Goal: Find specific page/section: Find specific page/section

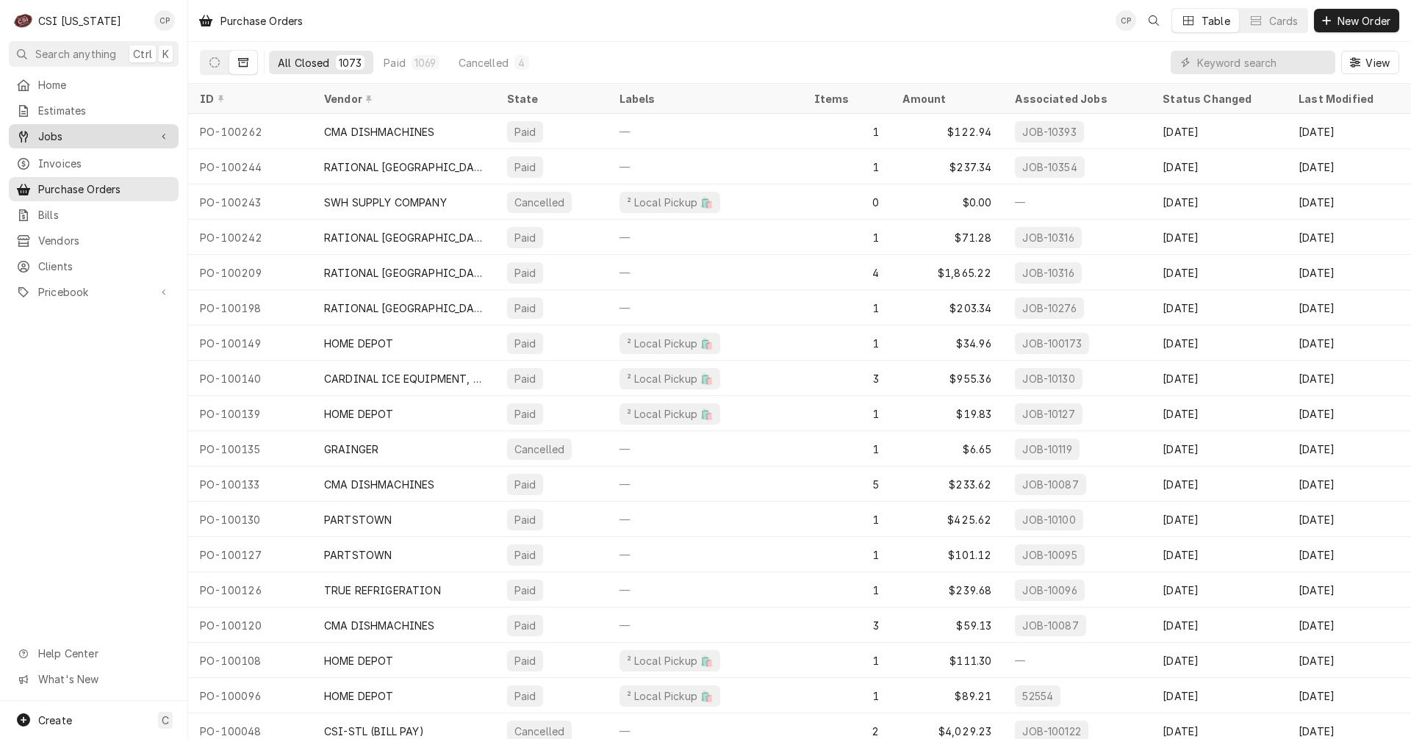
click at [90, 129] on span "Jobs" at bounding box center [93, 136] width 111 height 15
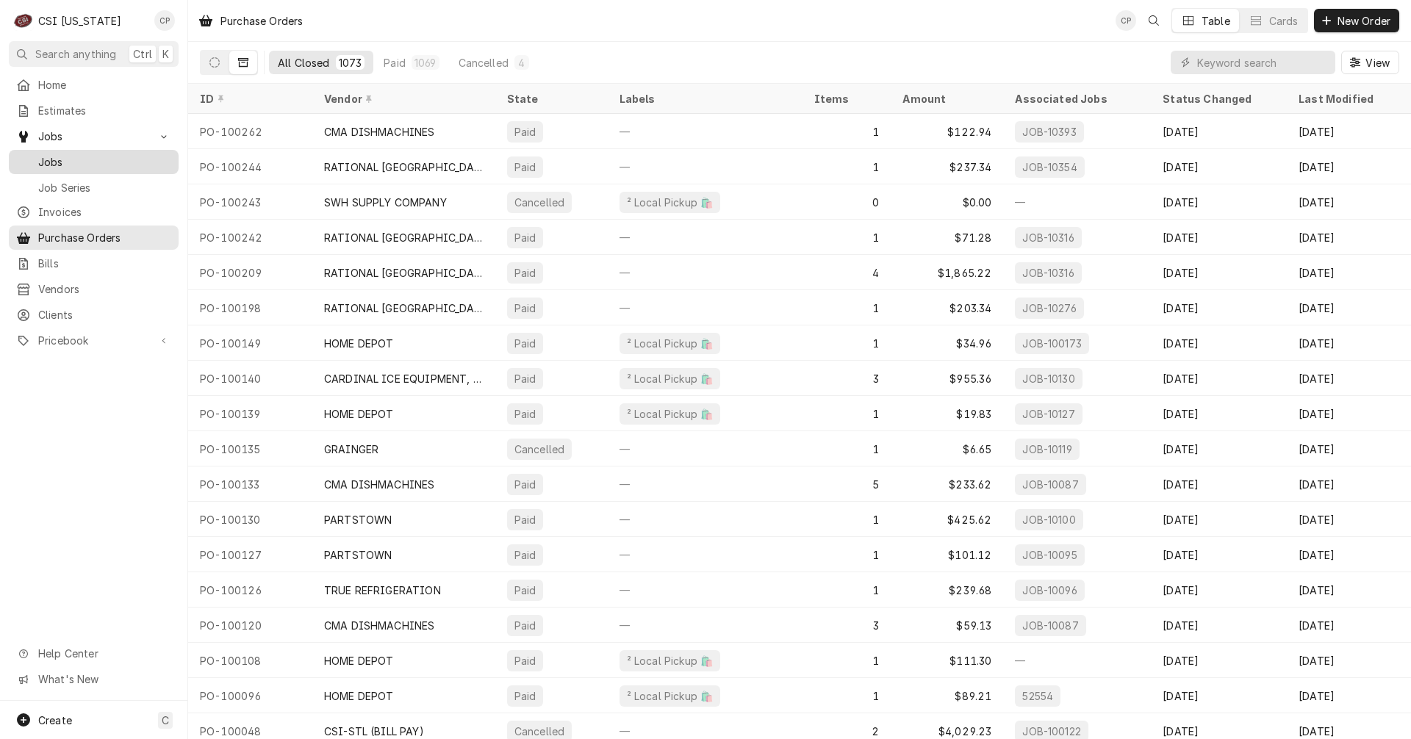
click at [109, 154] on span "Jobs" at bounding box center [104, 161] width 133 height 15
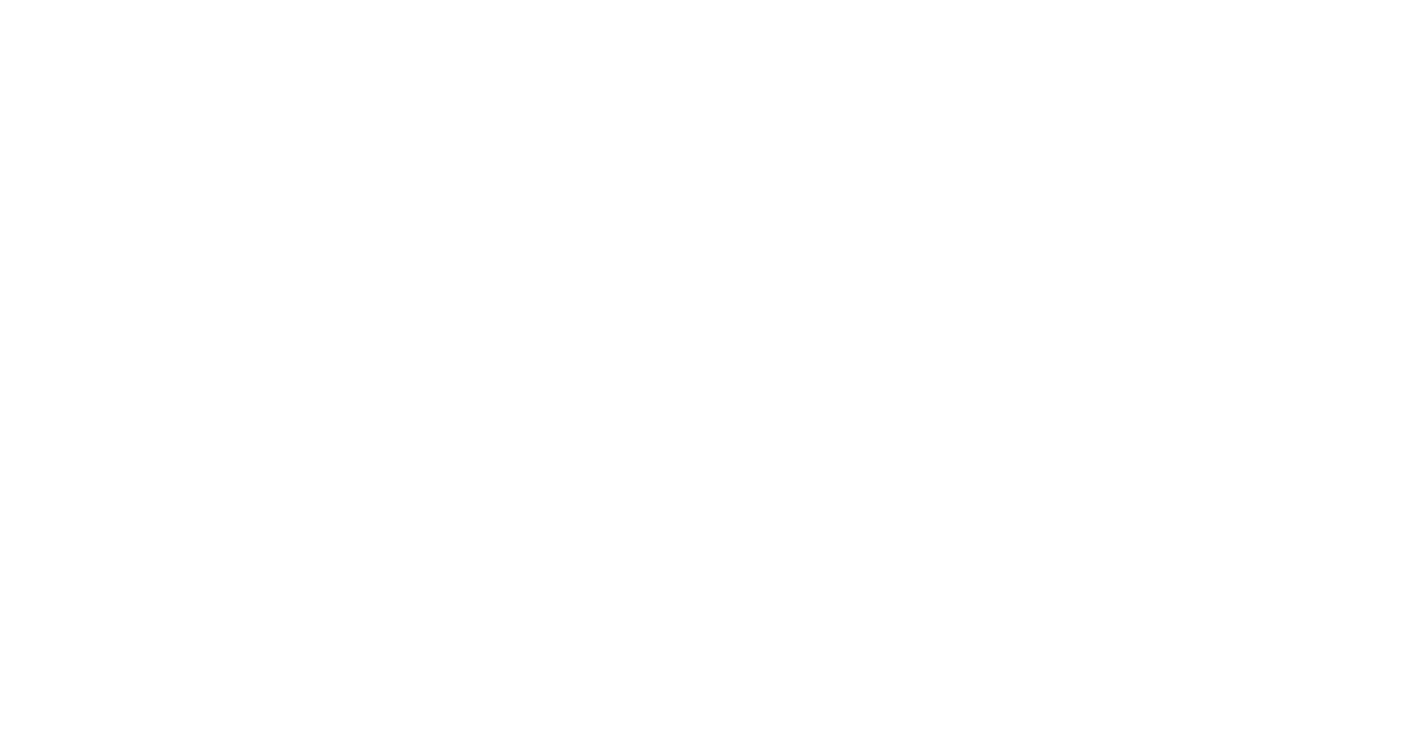
click at [1215, 62] on div "Dynamic Content Wrapper" at bounding box center [705, 369] width 1411 height 739
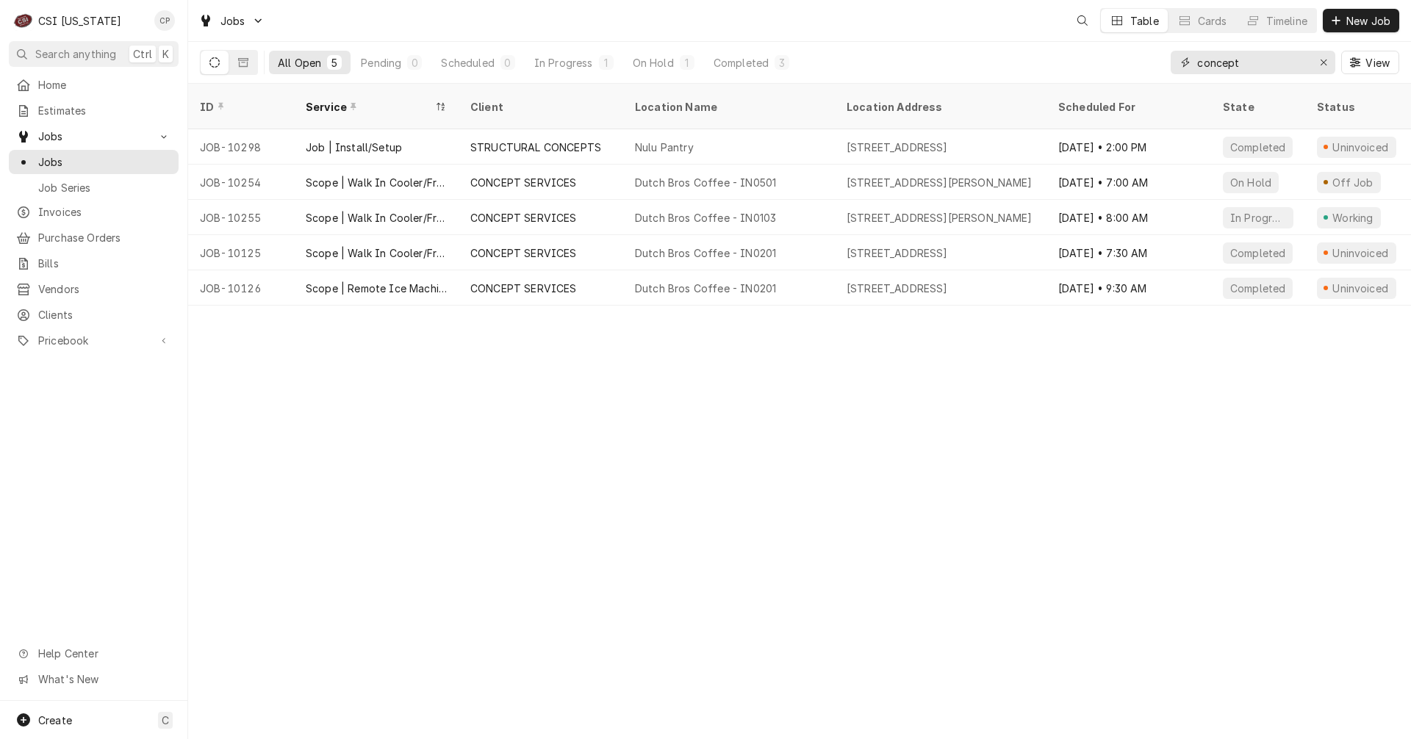
drag, startPoint x: 1256, startPoint y: 62, endPoint x: 1002, endPoint y: 70, distance: 254.3
click at [1002, 70] on div "All Open 5 Pending 0 Scheduled 0 In Progress 1 On Hold 1 Completed 3 concept Vi…" at bounding box center [799, 62] width 1199 height 41
type input "brett co"
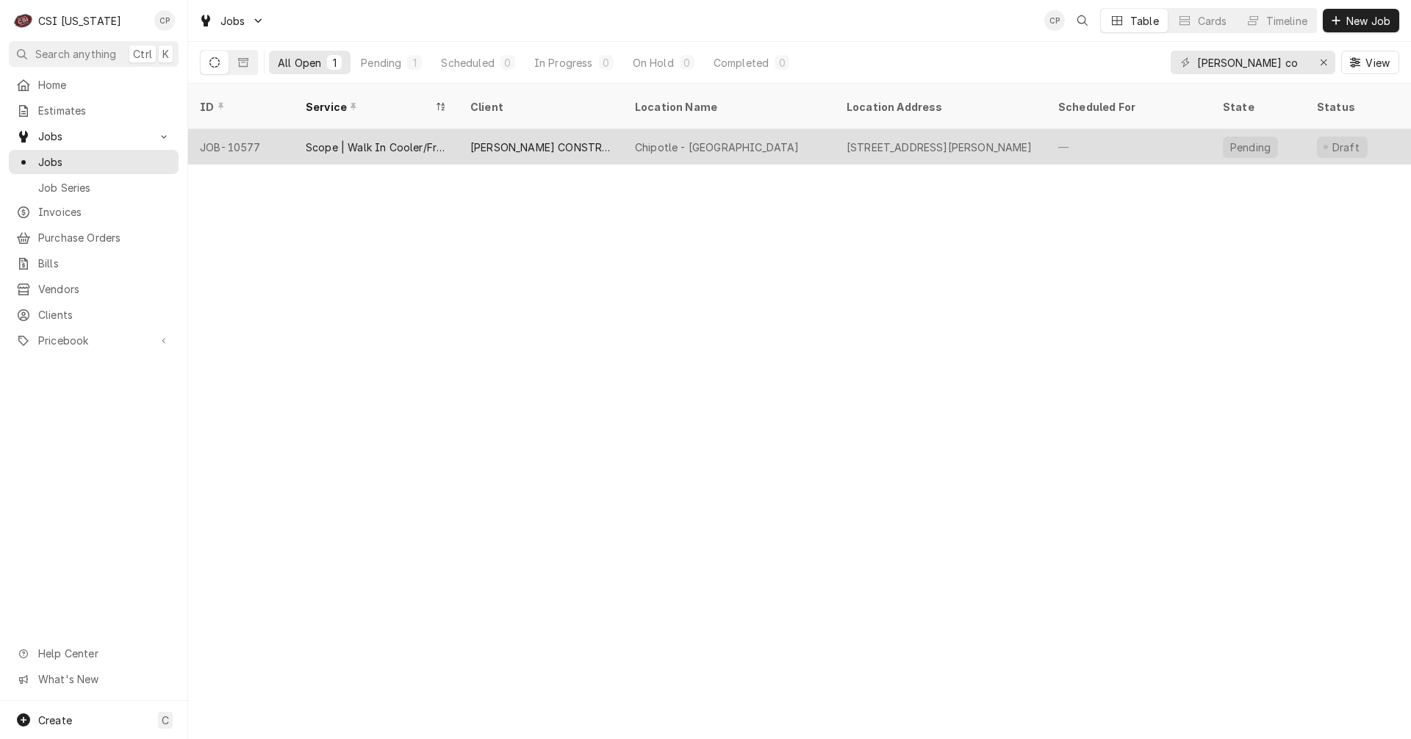
click at [565, 140] on div "[PERSON_NAME] CONSTRUCTION COMPANY" at bounding box center [540, 147] width 141 height 15
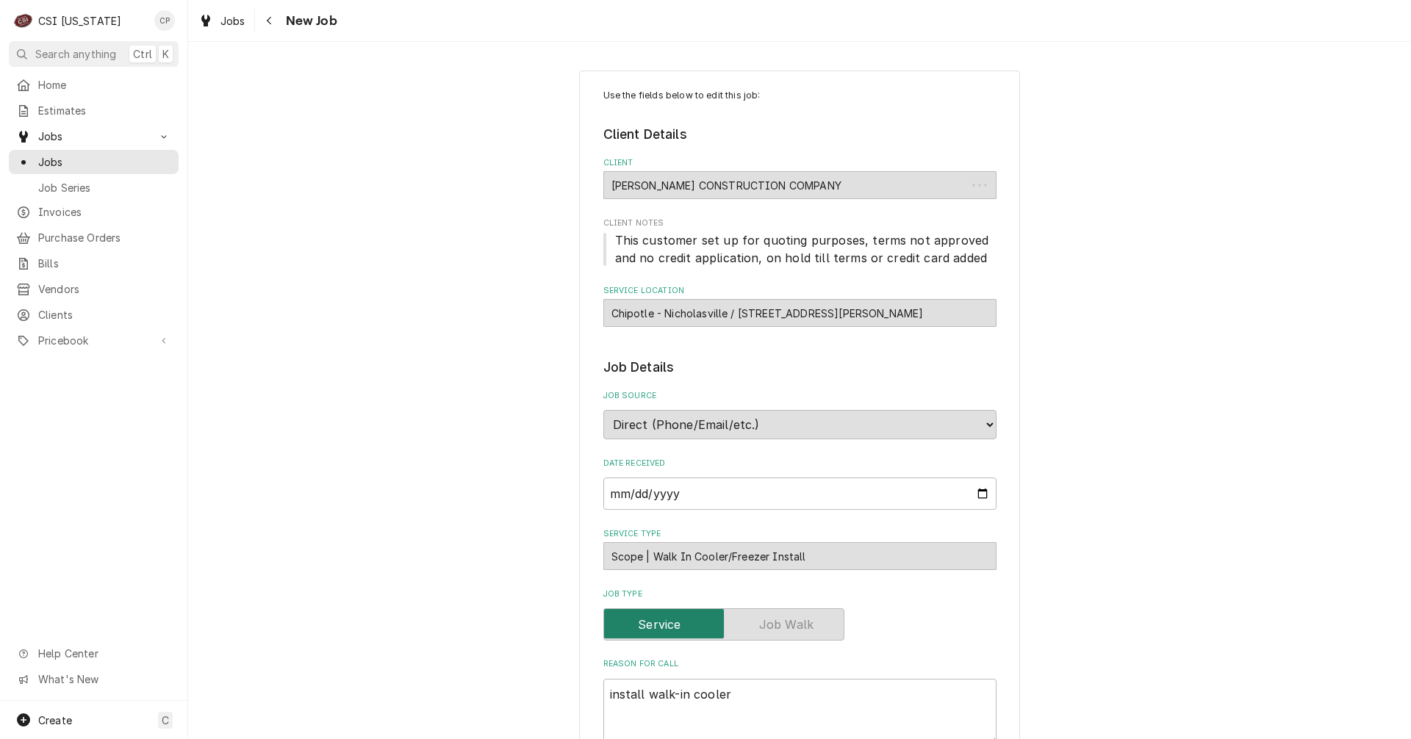
type textarea "x"
click at [279, 22] on button "Navigate back" at bounding box center [270, 21] width 24 height 24
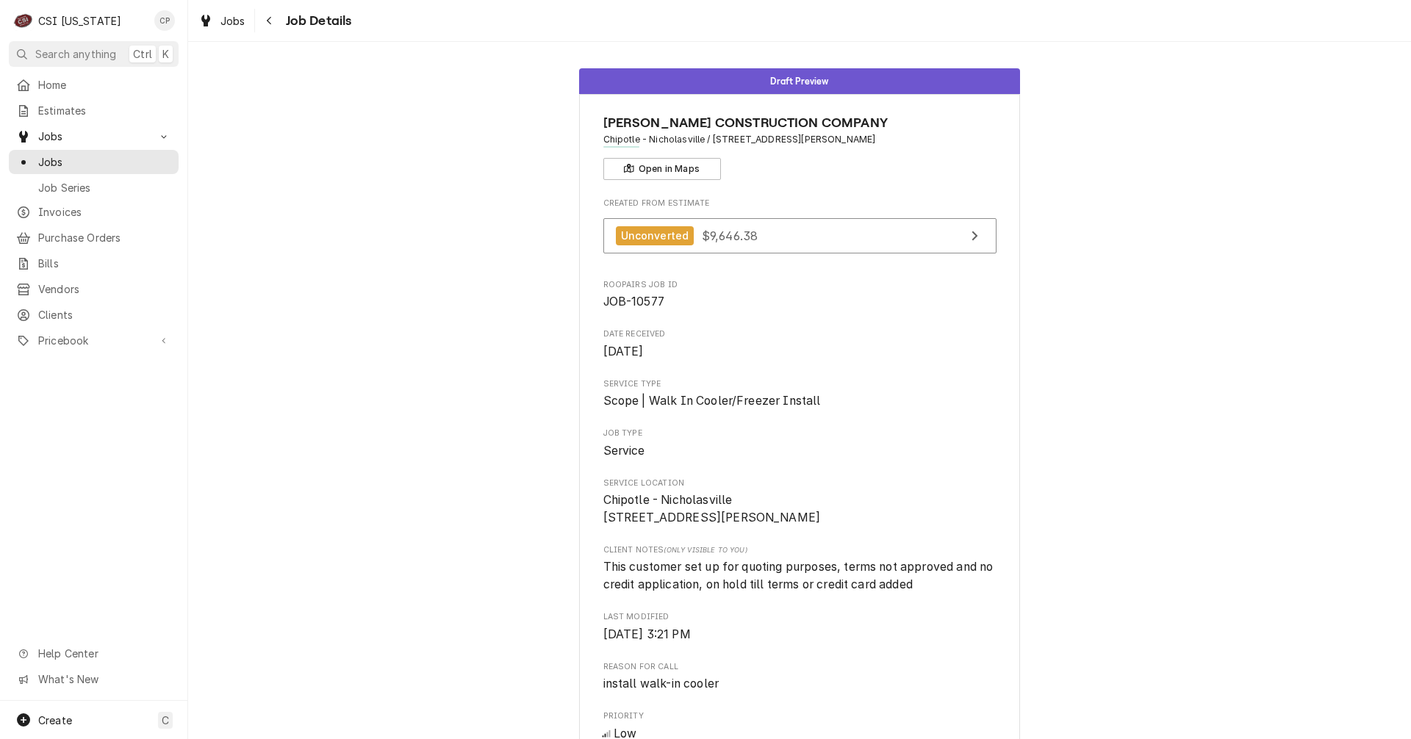
click at [591, 517] on div "[PERSON_NAME] CONSTRUCTION COMPANY Chipotle - [GEOGRAPHIC_DATA] / [STREET_ADDRE…" at bounding box center [799, 657] width 441 height 1126
drag, startPoint x: 598, startPoint y: 516, endPoint x: 734, endPoint y: 542, distance: 138.5
click at [734, 526] on span "Chipotle - Nicholasville 1281 Keene Rd Nicholasville, KY 40356" at bounding box center [799, 509] width 393 height 35
copy span "1281 Keene Rd Nicholasville, KY 40356"
click at [74, 86] on span "Home" at bounding box center [104, 84] width 133 height 15
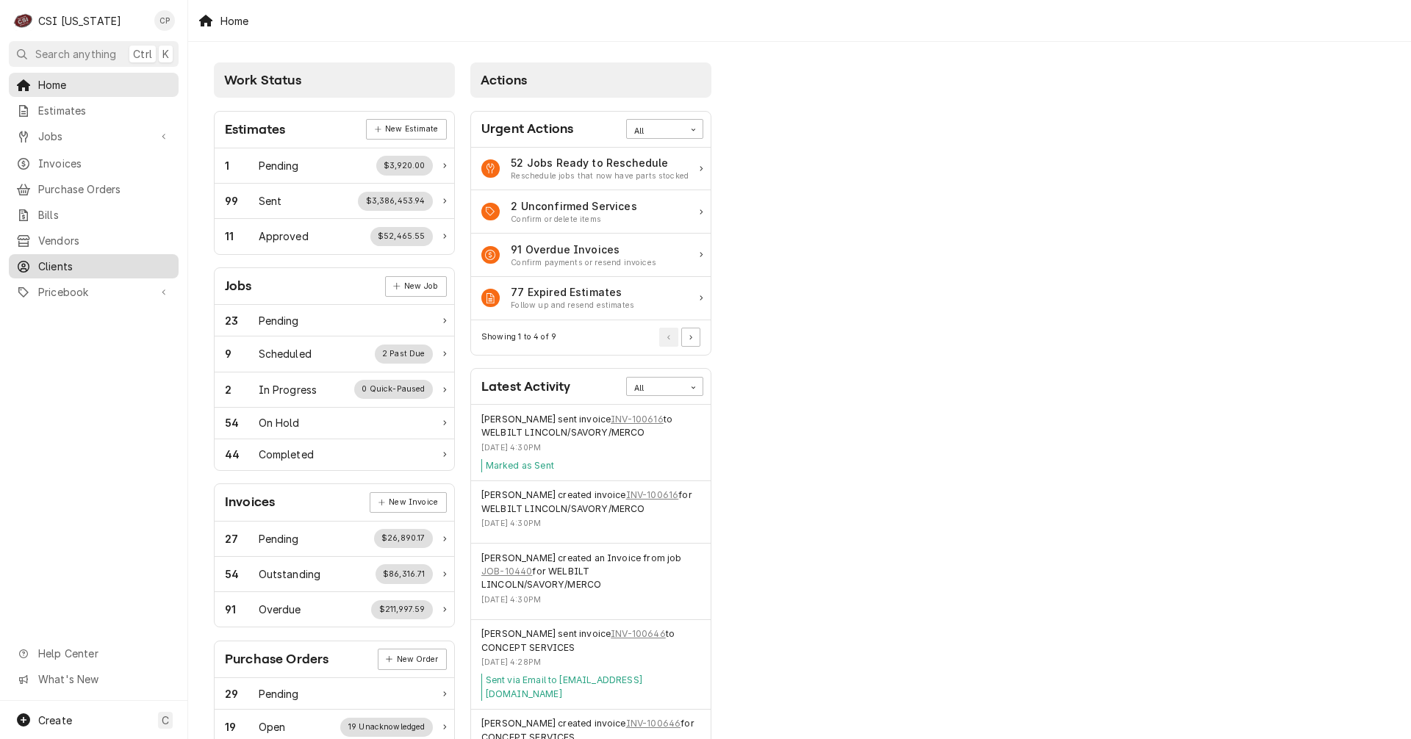
click at [77, 259] on span "Clients" at bounding box center [104, 266] width 133 height 15
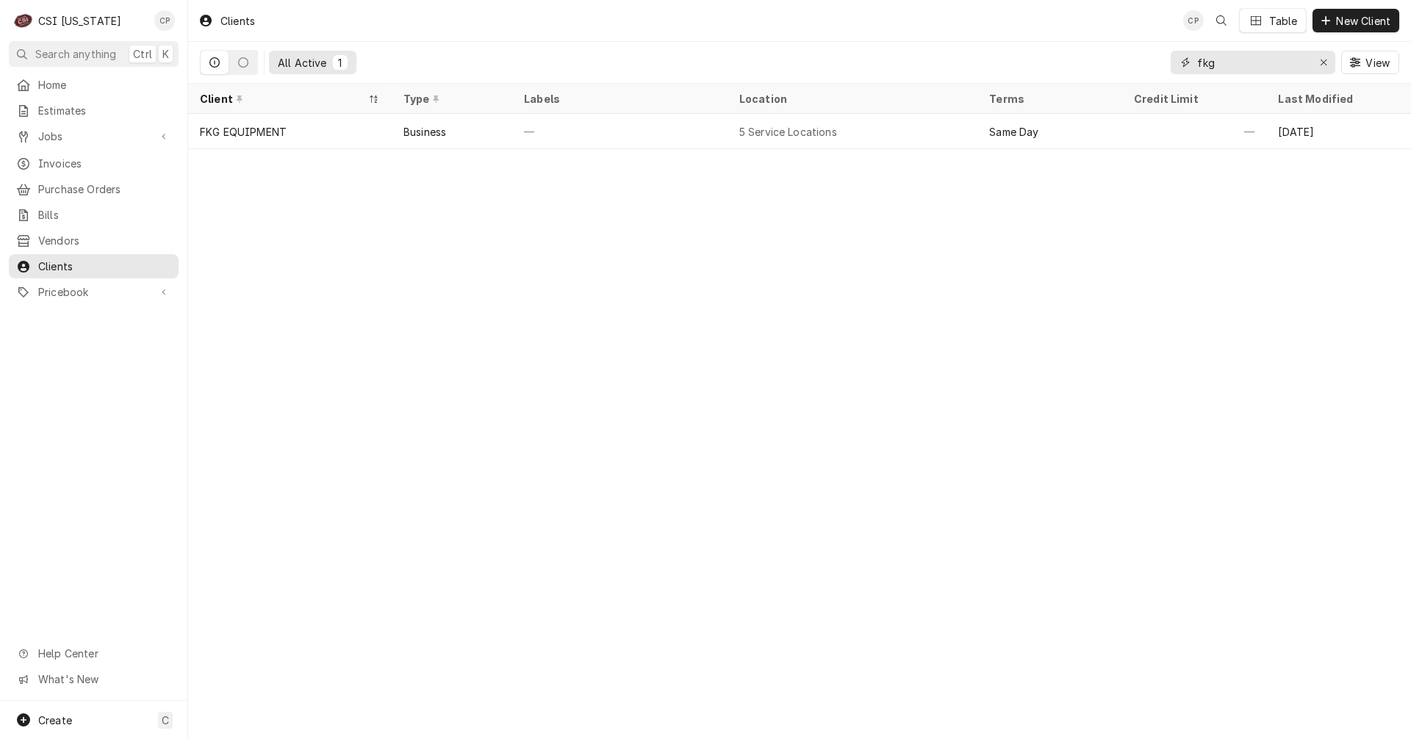
drag, startPoint x: 1258, startPoint y: 68, endPoint x: 1098, endPoint y: 67, distance: 160.2
click at [1098, 67] on div "All Active 1 fkg View" at bounding box center [799, 62] width 1199 height 41
type input "[PERSON_NAME]"
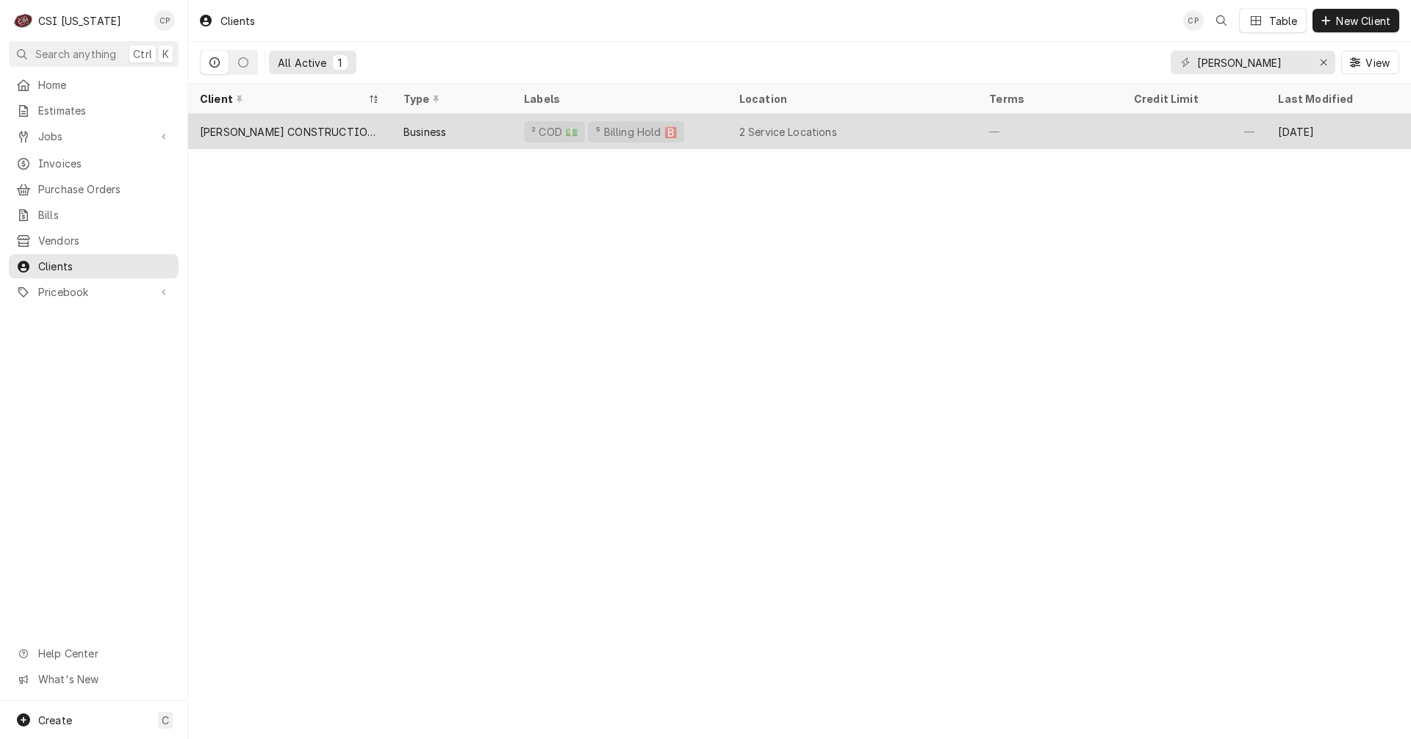
click at [326, 137] on div "[PERSON_NAME] CONSTRUCTION COMPANY" at bounding box center [290, 131] width 204 height 35
